Goal: Obtain resource: Obtain resource

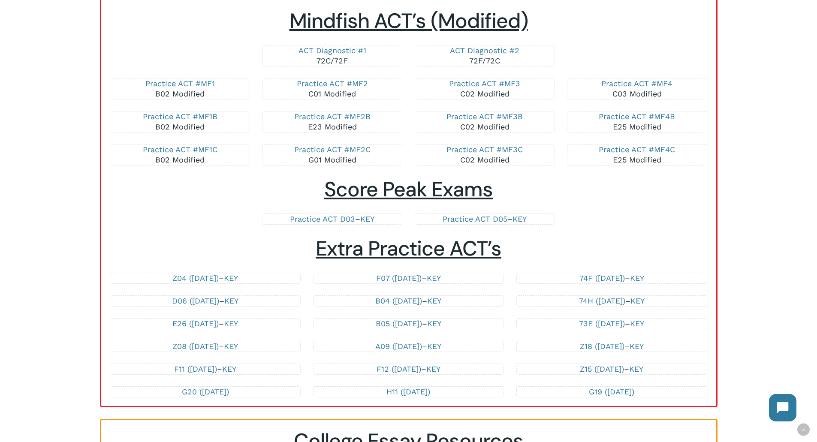
scroll to position [1617, 0]
click at [182, 392] on link "G20 ([DATE])" at bounding box center [205, 391] width 47 height 9
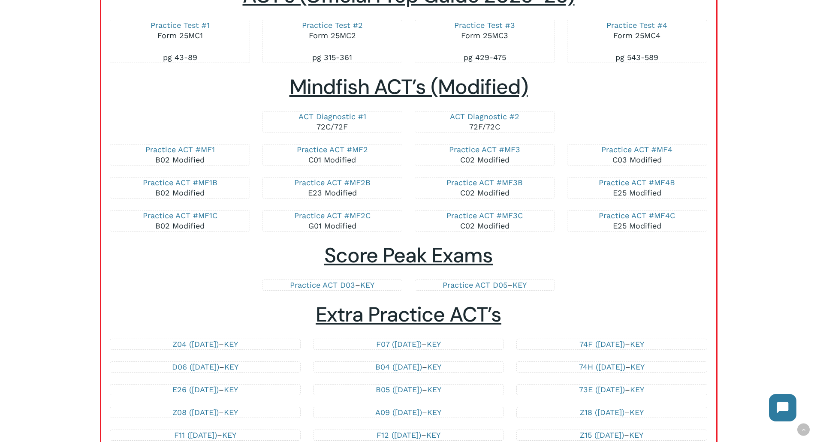
scroll to position [1684, 0]
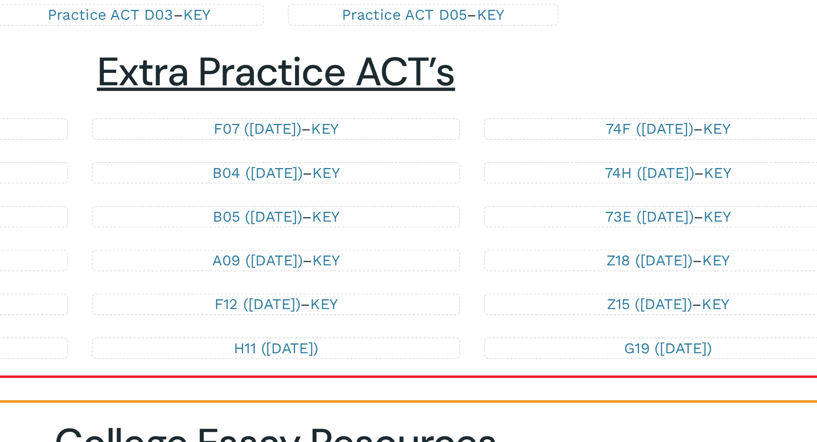
click at [580, 279] on link "Z18 ([DATE])" at bounding box center [602, 279] width 45 height 9
click at [641, 280] on link "KEY" at bounding box center [637, 279] width 14 height 9
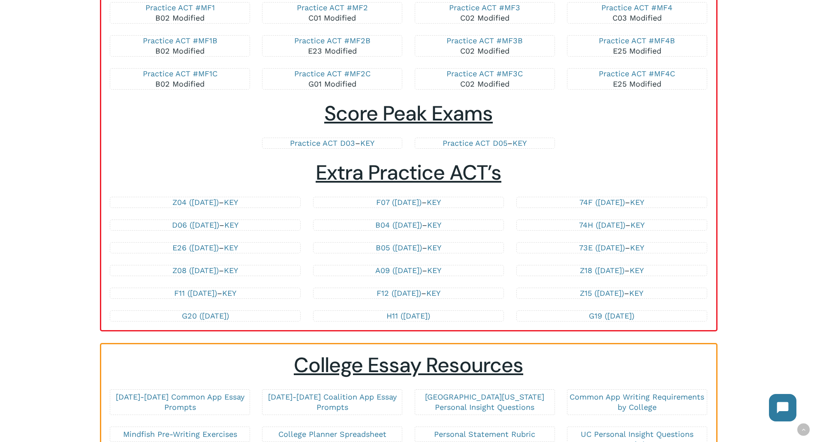
scroll to position [1693, 0]
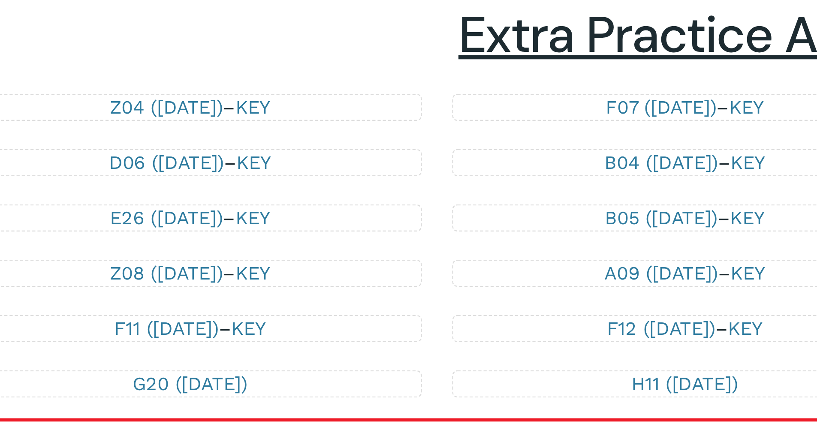
click at [201, 228] on link "D06 ([DATE])" at bounding box center [195, 224] width 47 height 9
